Goal: Task Accomplishment & Management: Manage account settings

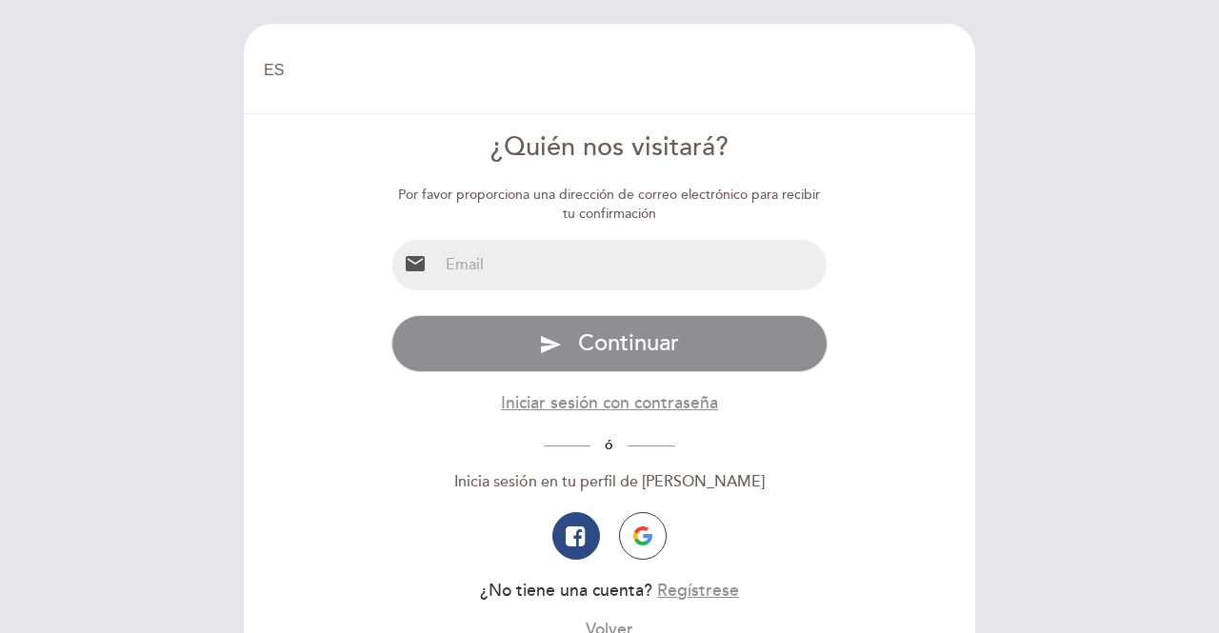
select select "es"
click at [547, 267] on input "email" at bounding box center [633, 265] width 390 height 50
type input "[EMAIL_ADDRESS][DOMAIN_NAME]"
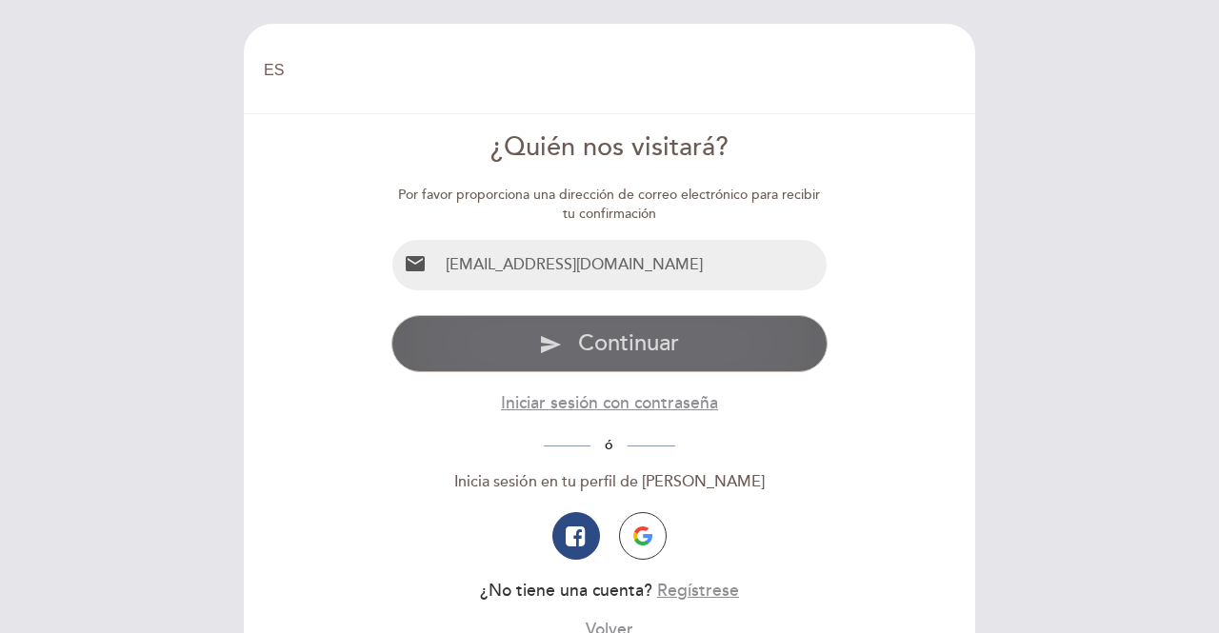
click at [584, 337] on span "Continuar" at bounding box center [628, 344] width 101 height 28
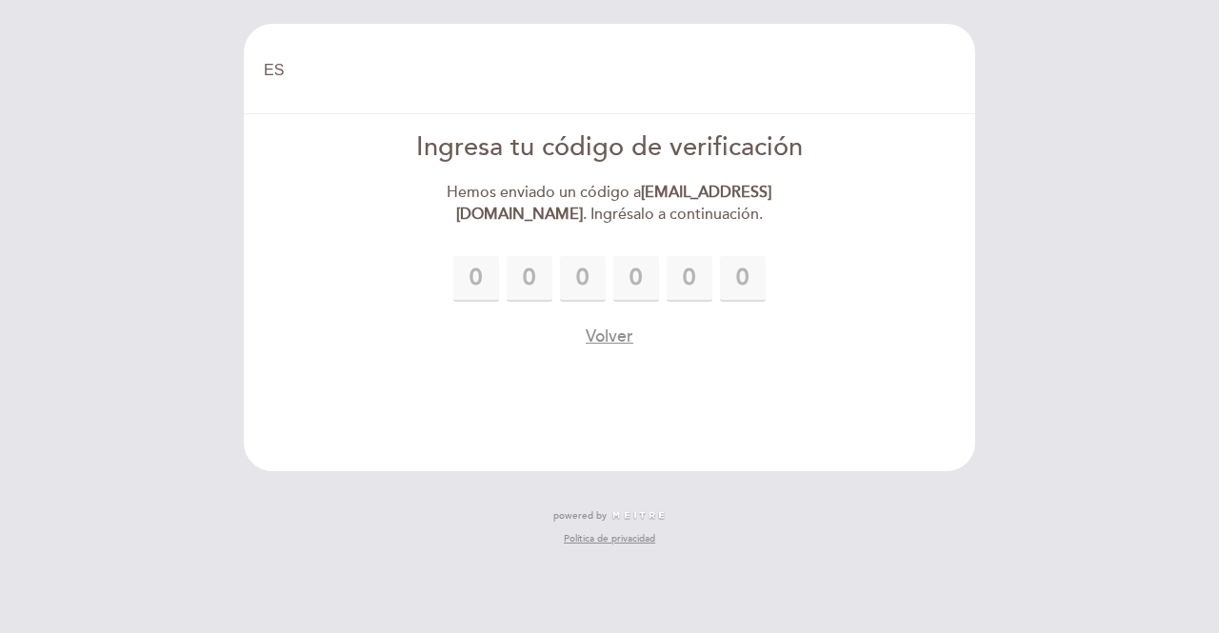
type input "6"
type input "3"
type input "0"
type input "5"
type input "8"
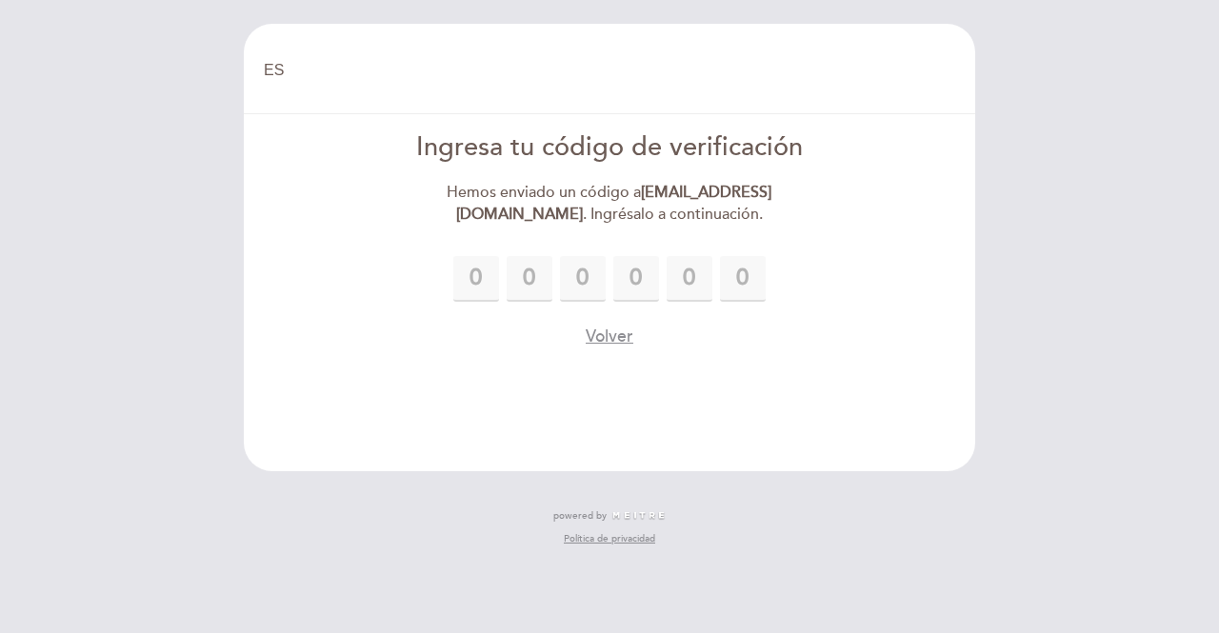
type input "1"
